Goal: Information Seeking & Learning: Learn about a topic

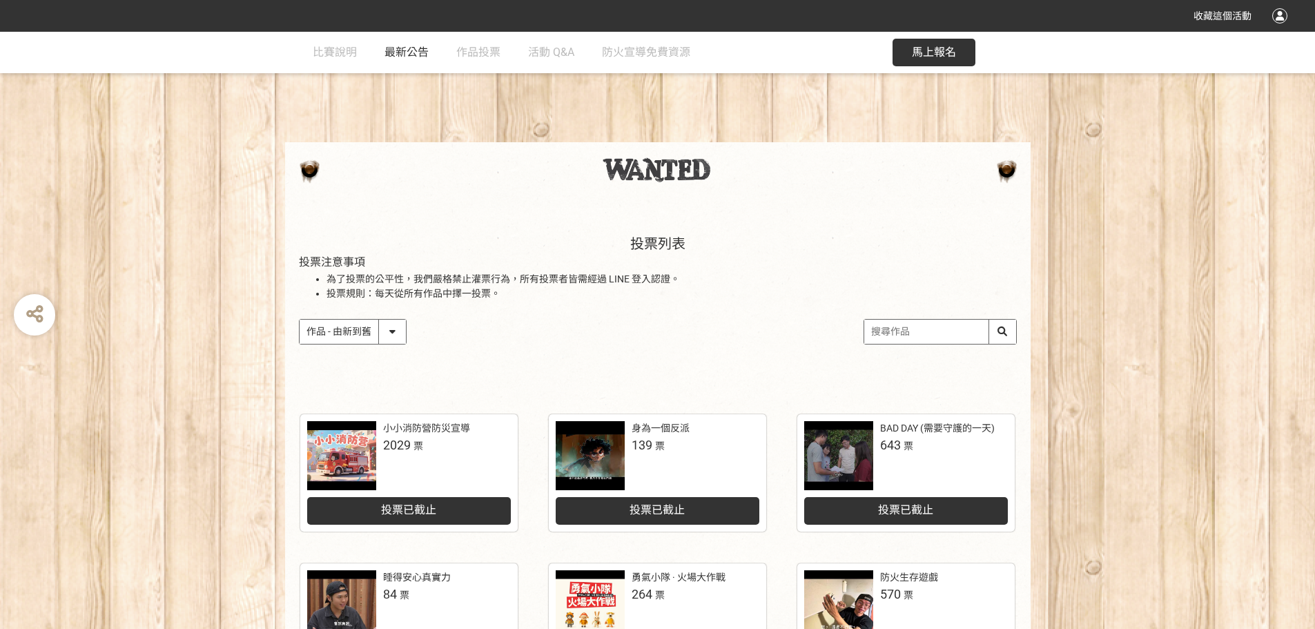
click at [396, 52] on span "最新公告" at bounding box center [407, 52] width 44 height 13
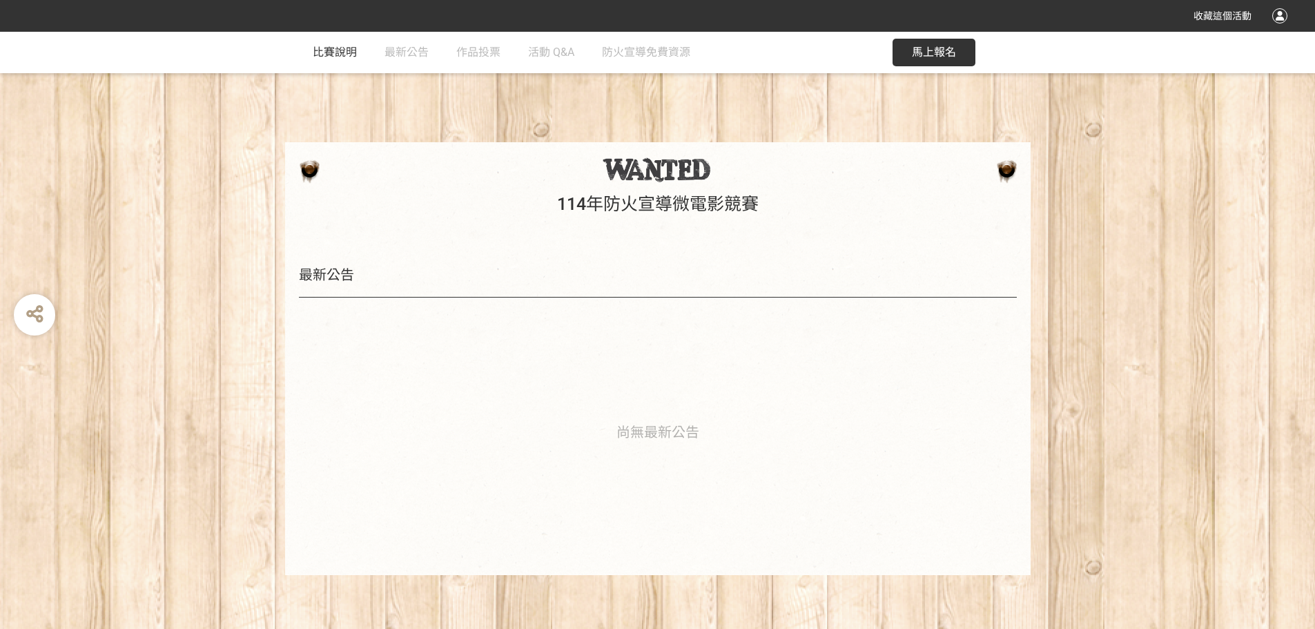
click at [345, 49] on span "比賽說明" at bounding box center [335, 52] width 44 height 13
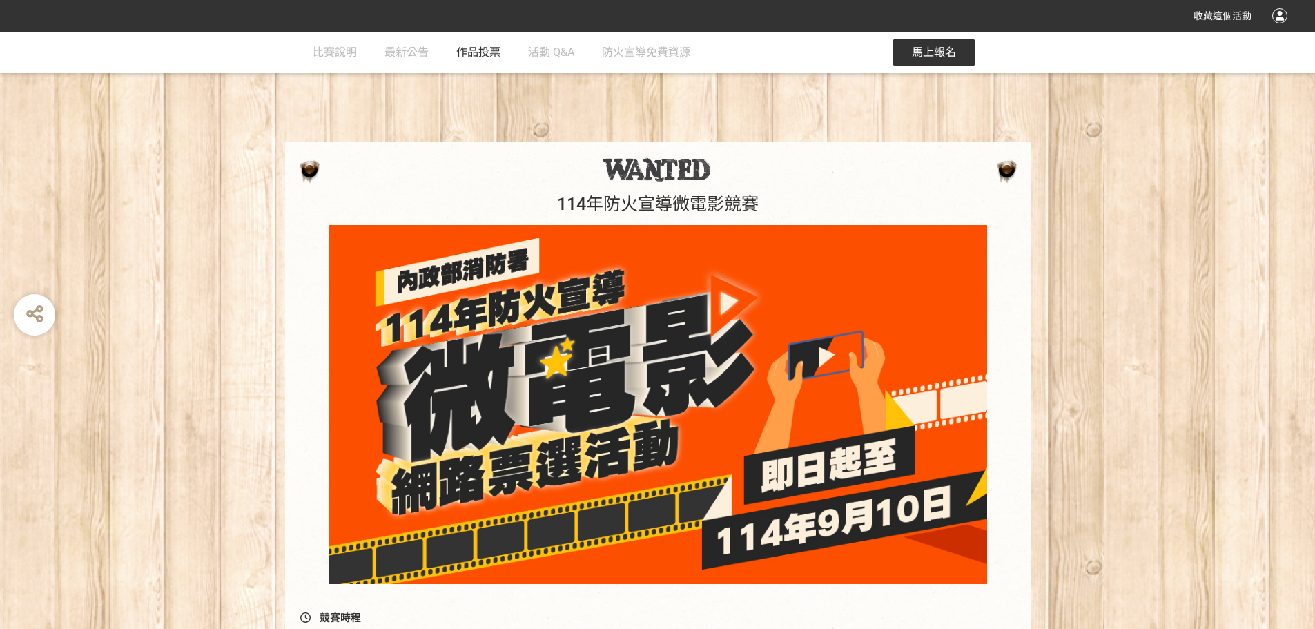
click at [476, 57] on span "作品投票" at bounding box center [478, 52] width 44 height 13
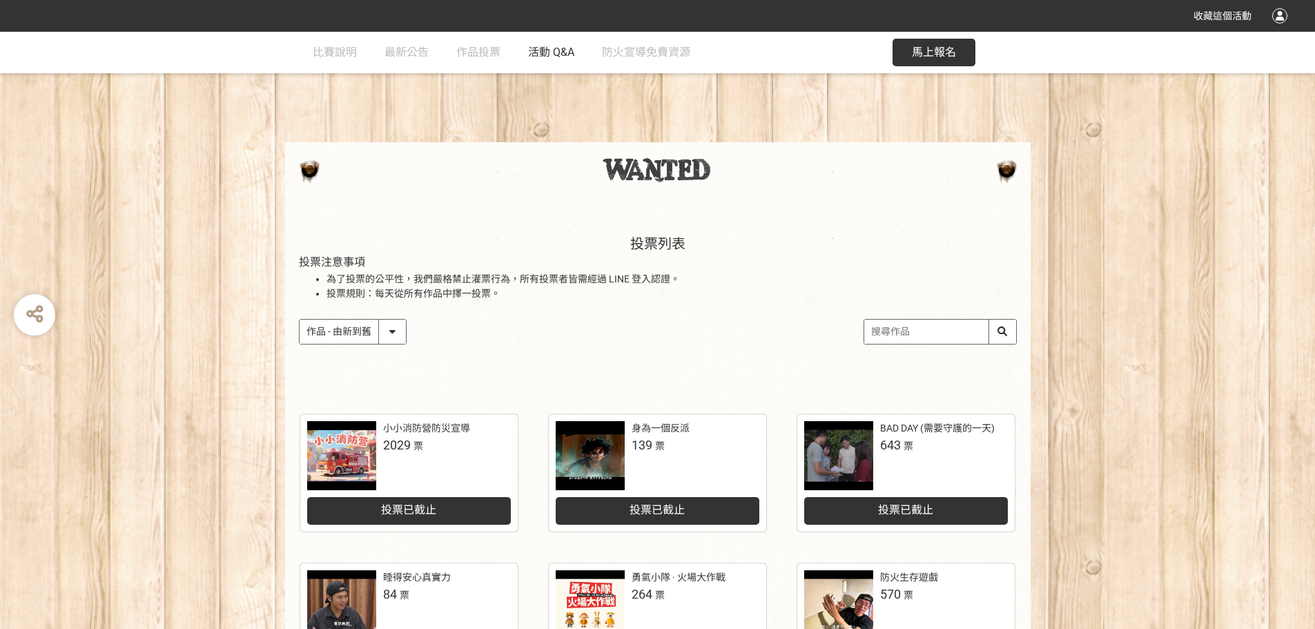
click at [552, 50] on span "活動 Q&A" at bounding box center [551, 52] width 46 height 13
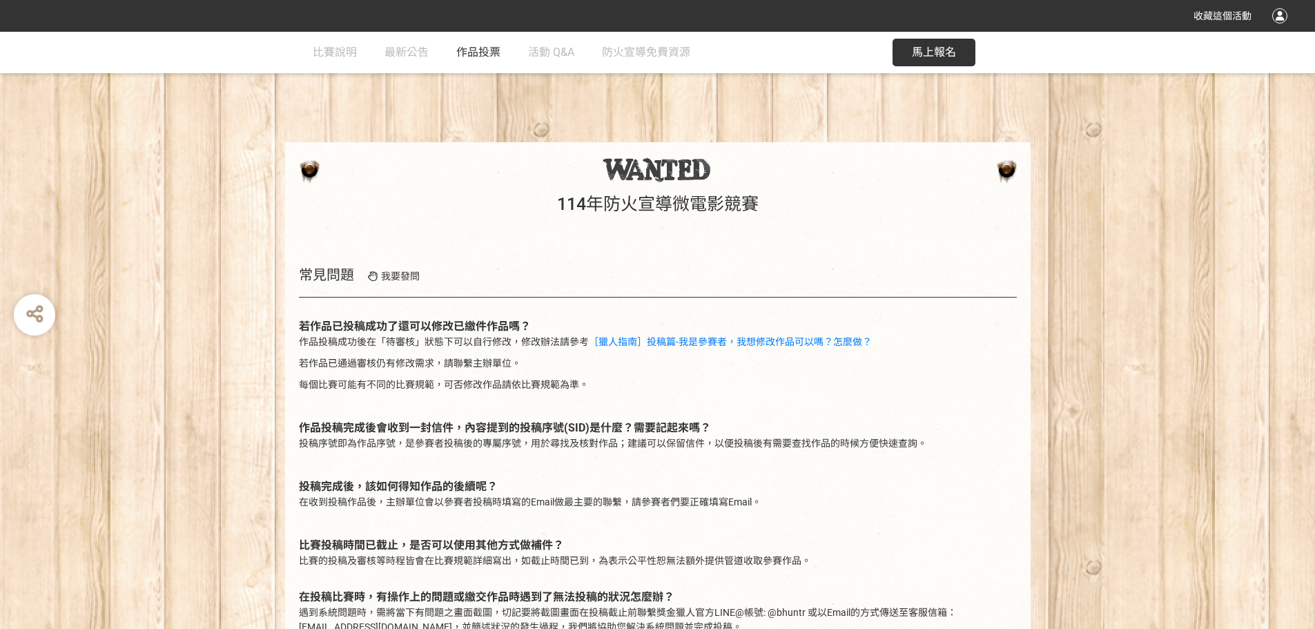
click at [470, 48] on span "作品投票" at bounding box center [478, 52] width 44 height 13
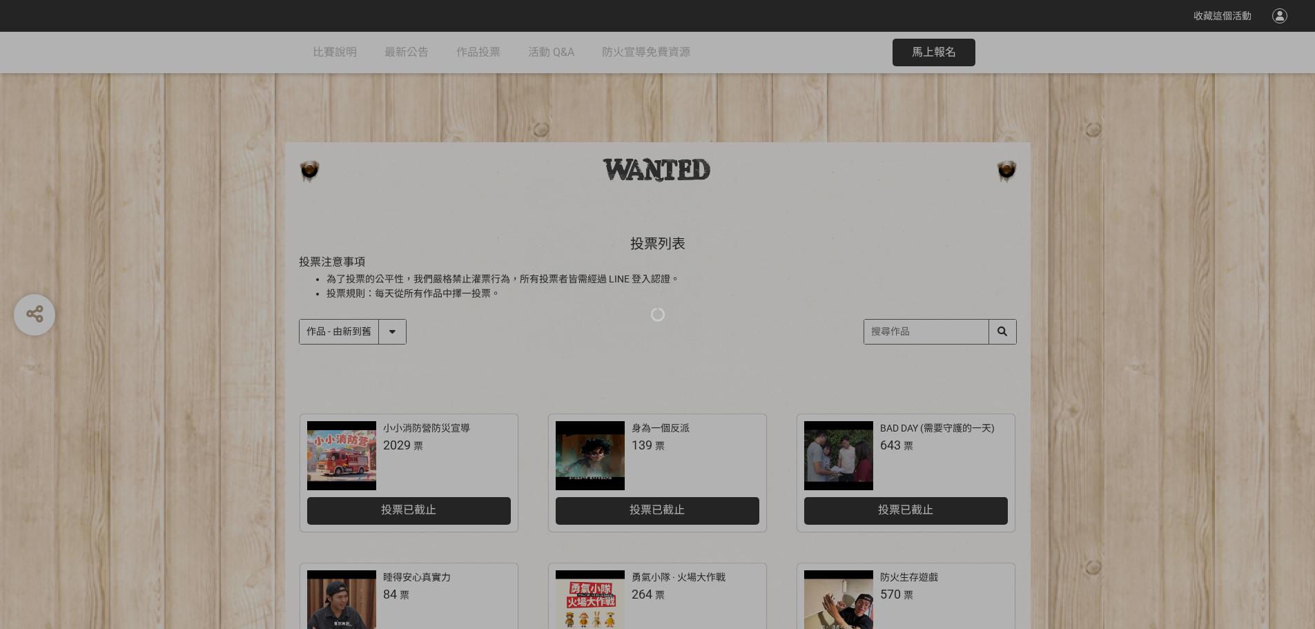
click at [407, 49] on div at bounding box center [657, 314] width 1315 height 629
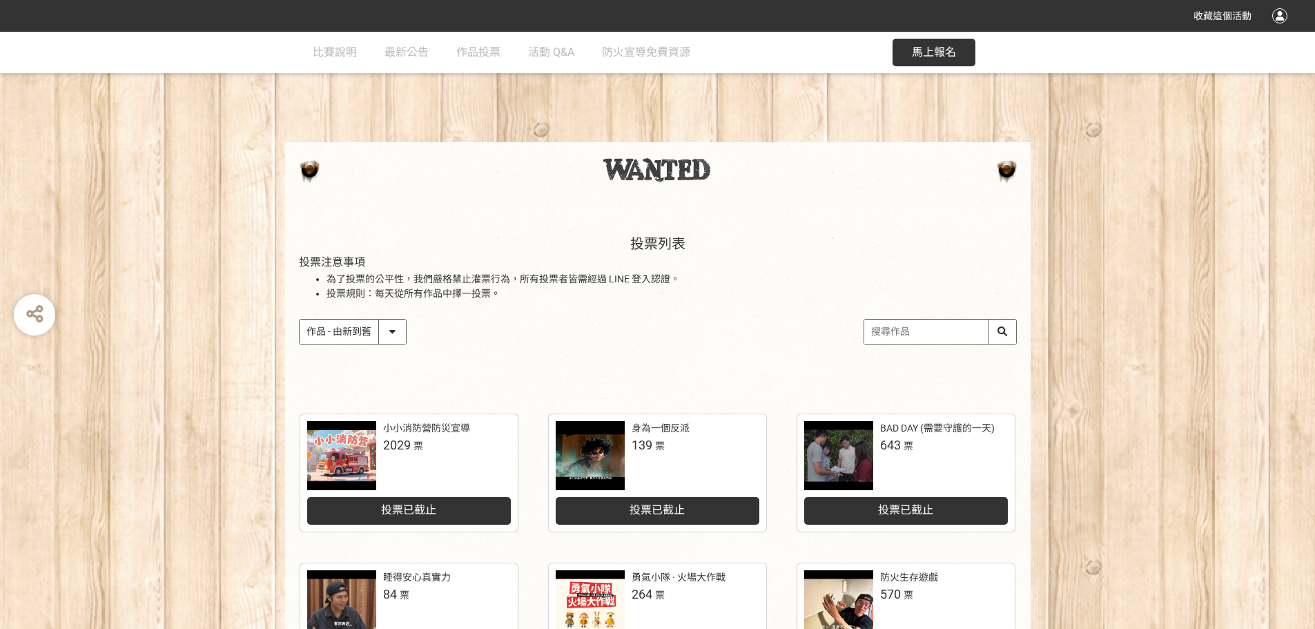
click at [412, 51] on span "最新公告" at bounding box center [407, 52] width 44 height 13
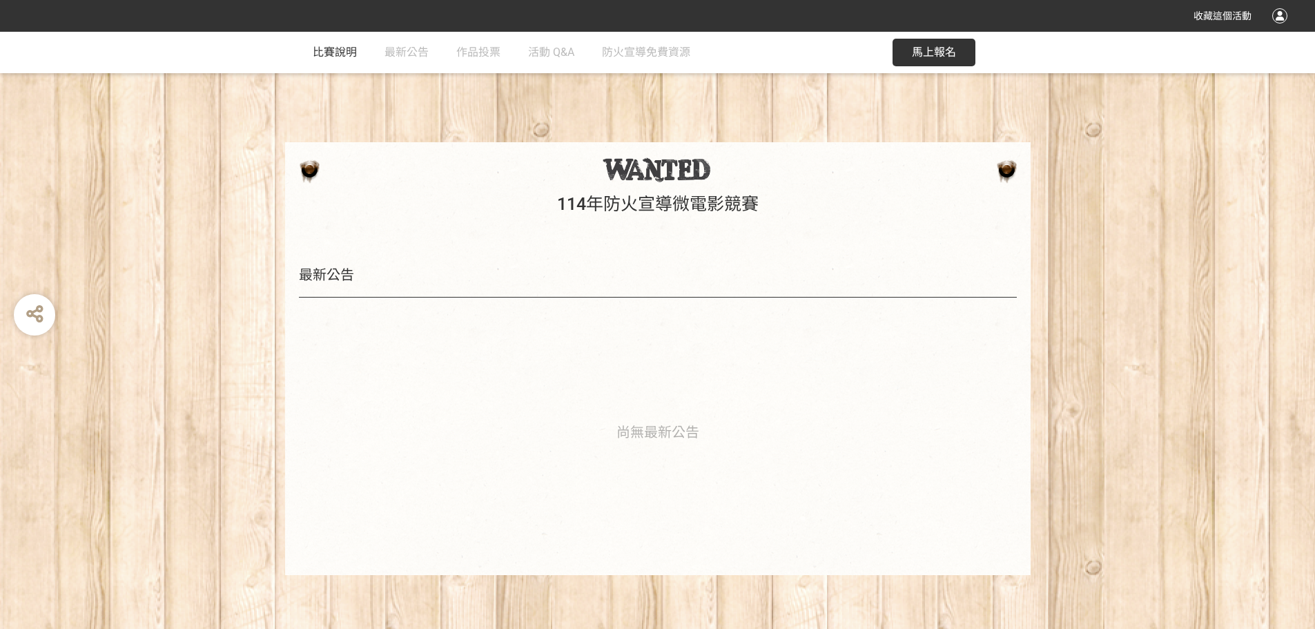
click at [334, 50] on span "比賽說明" at bounding box center [335, 52] width 44 height 13
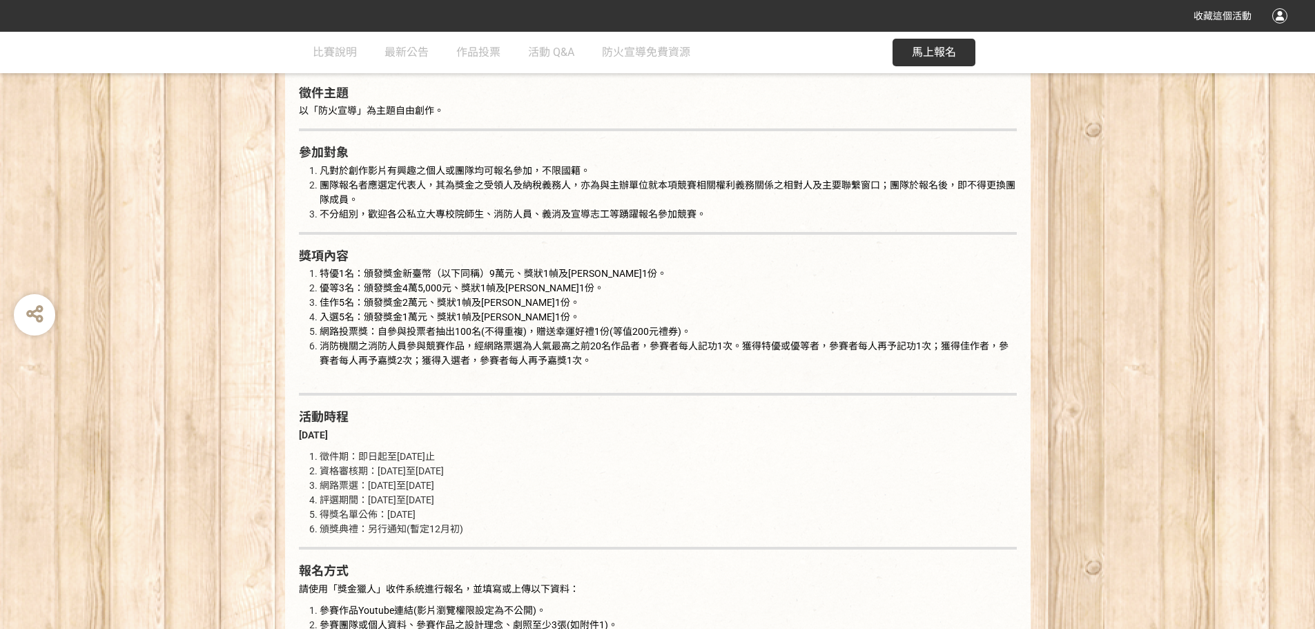
scroll to position [773, 0]
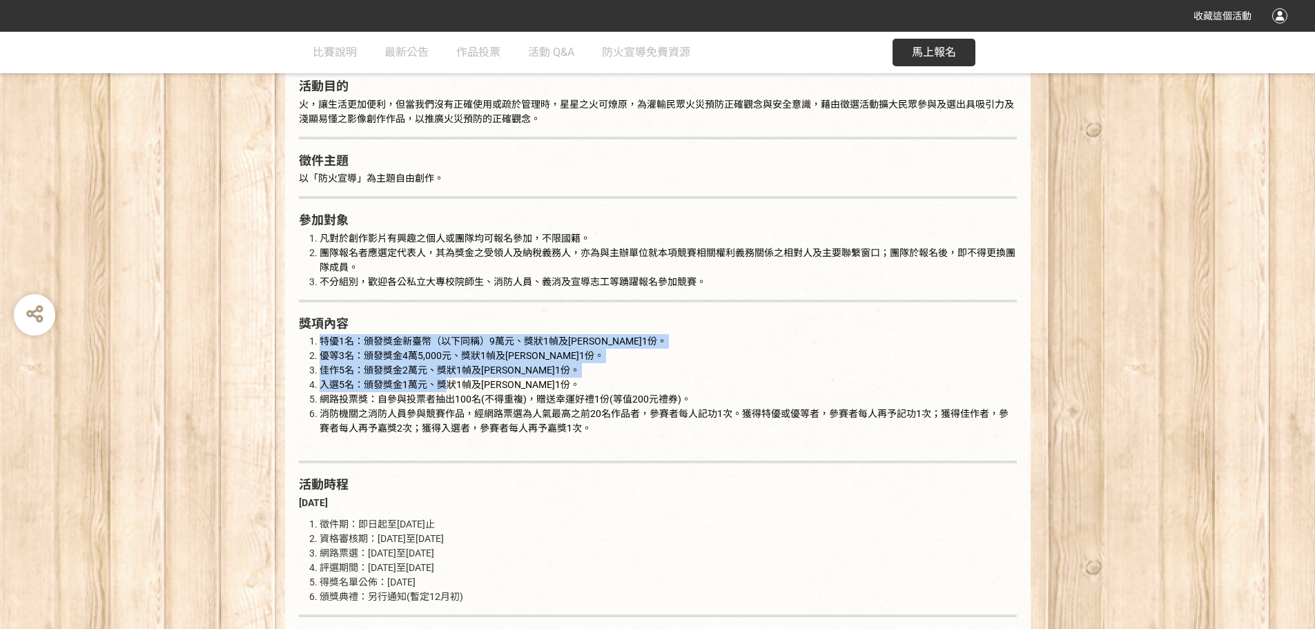
drag, startPoint x: 440, startPoint y: 364, endPoint x: 447, endPoint y: 381, distance: 18.6
click at [447, 381] on span "入選5名：頒發獎金1萬元、獎狀1幀及[PERSON_NAME]1份。" at bounding box center [450, 384] width 260 height 11
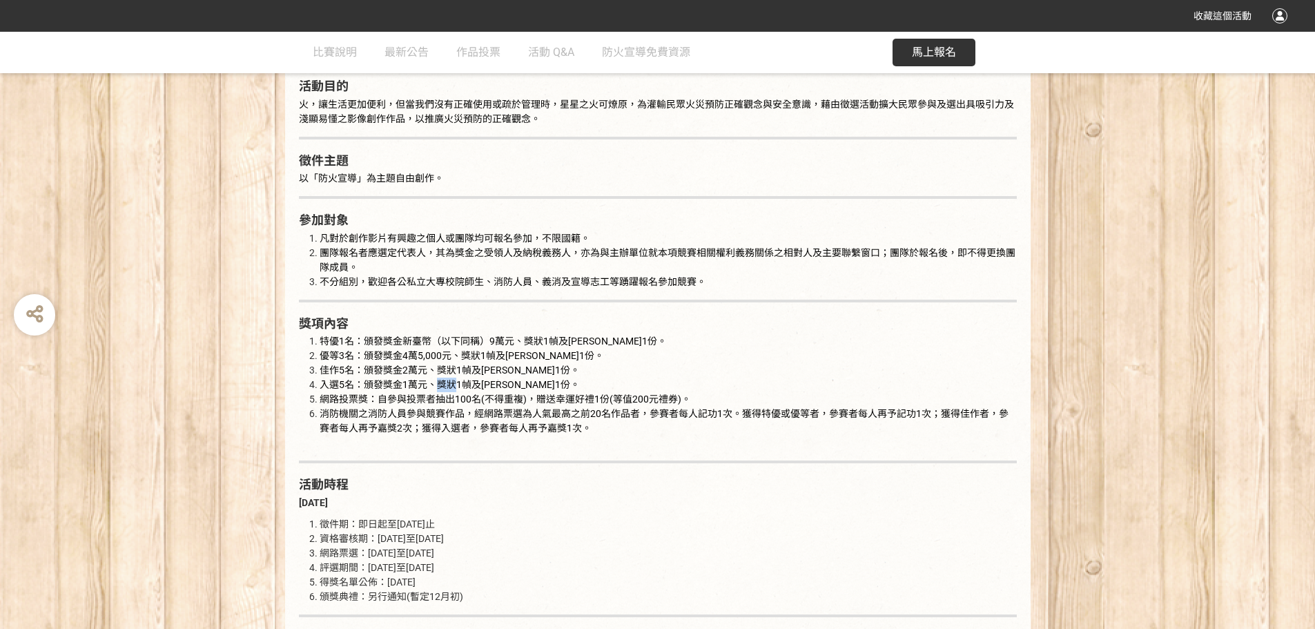
click at [447, 381] on span "入選5名：頒發獎金1萬元、獎狀1幀及[PERSON_NAME]1份。" at bounding box center [450, 384] width 260 height 11
click at [447, 401] on span "網路投票獎：自參與投票者抽出100名(不得重複)，贈送幸運好禮1份(等值200元禮券)。" at bounding box center [506, 399] width 372 height 11
drag, startPoint x: 557, startPoint y: 405, endPoint x: 599, endPoint y: 407, distance: 42.2
click at [591, 407] on ol "特優1名：頒發獎金新臺幣（以下同稱）9萬元、獎狀1幀及紀念品1份。 優等3名：頒發獎金4萬5,000元、獎狀1幀及紀念品1份。 佳作5名：頒發獎金2萬元、獎狀…" at bounding box center [658, 392] width 718 height 116
click at [606, 408] on span "消防機關之消防人員參與競賽作品，經網路票選為人氣最高之前20名作品者，參賽者每人記功1次。獲得特優或優等者，參賽者每人再予記功1次；獲得佳作者，參賽者每人再予…" at bounding box center [664, 421] width 689 height 26
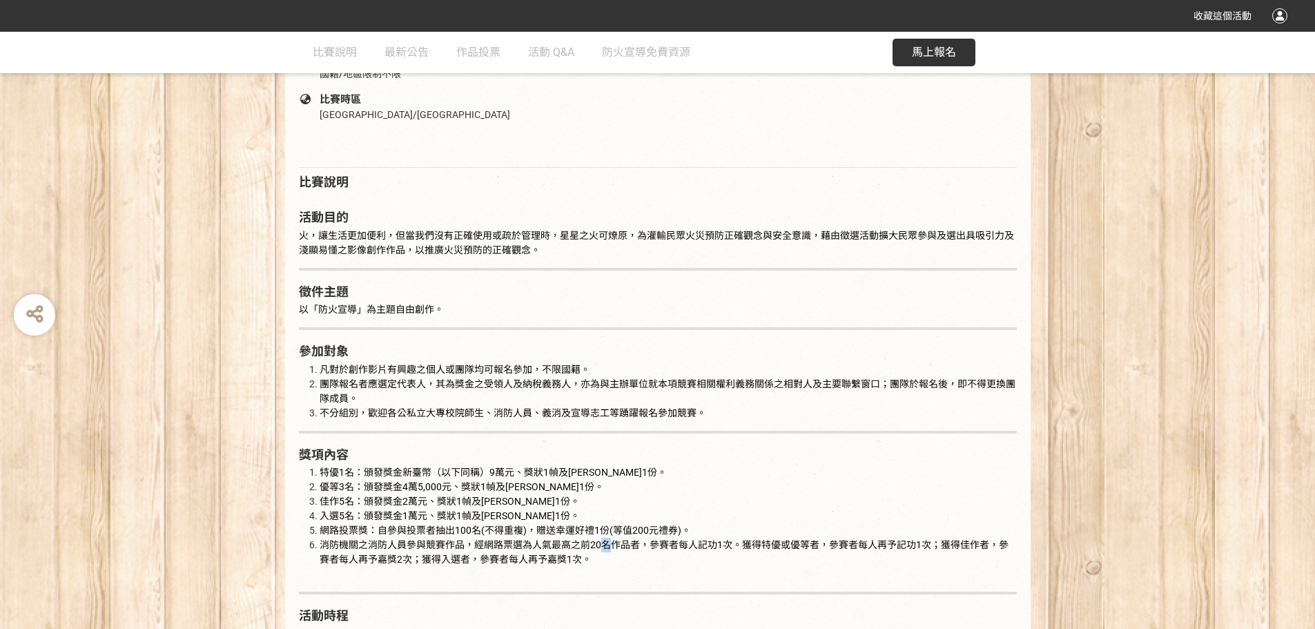
scroll to position [289, 0]
